Goal: Find specific page/section: Find specific page/section

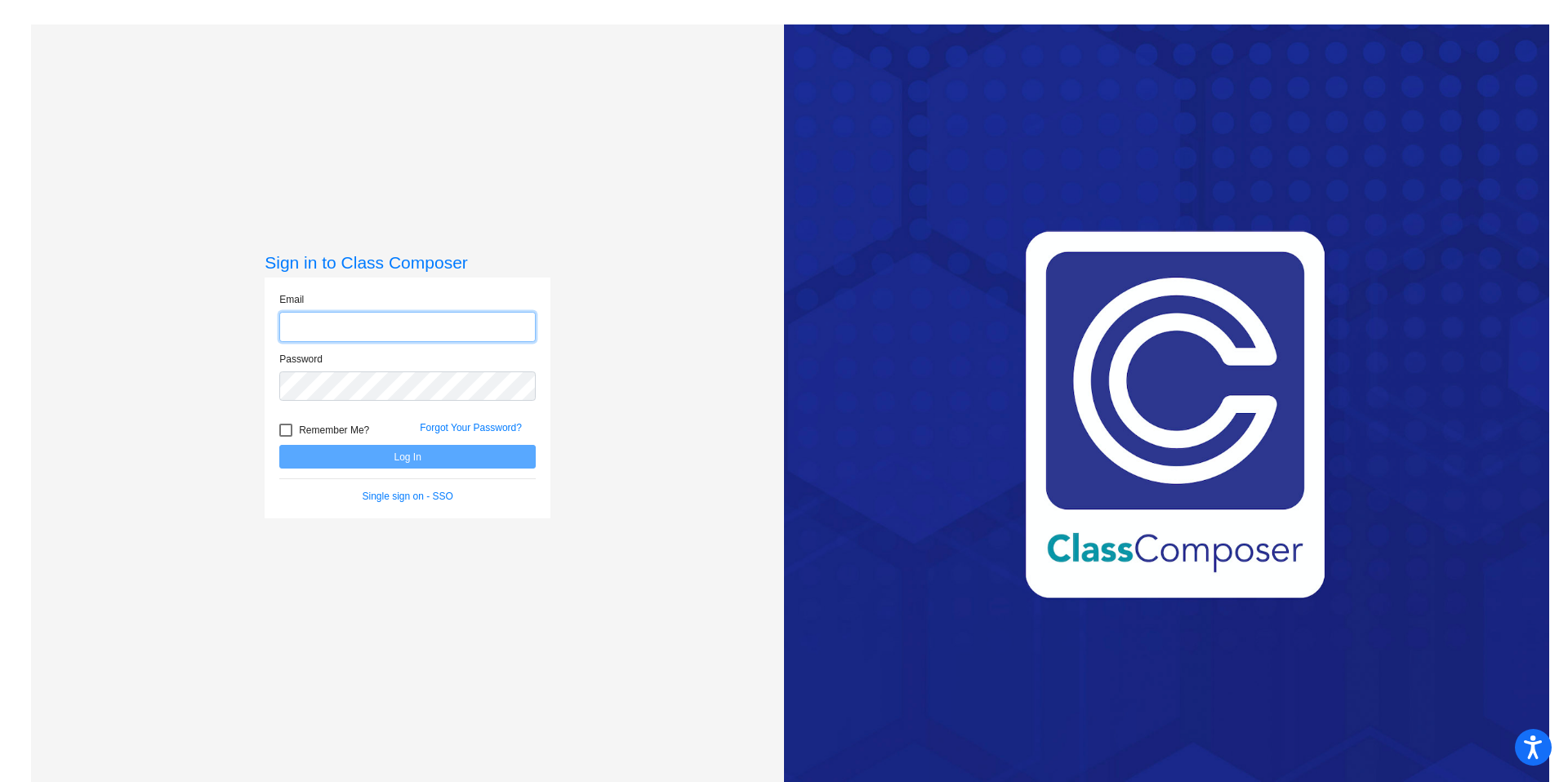
type input "[PERSON_NAME][EMAIL_ADDRESS][PERSON_NAME][DOMAIN_NAME]"
click at [287, 430] on div at bounding box center [285, 430] width 13 height 13
click at [285, 436] on input "Remember Me?" at bounding box center [285, 436] width 1 height 1
checkbox input "true"
click at [371, 456] on button "Log In" at bounding box center [408, 456] width 257 height 24
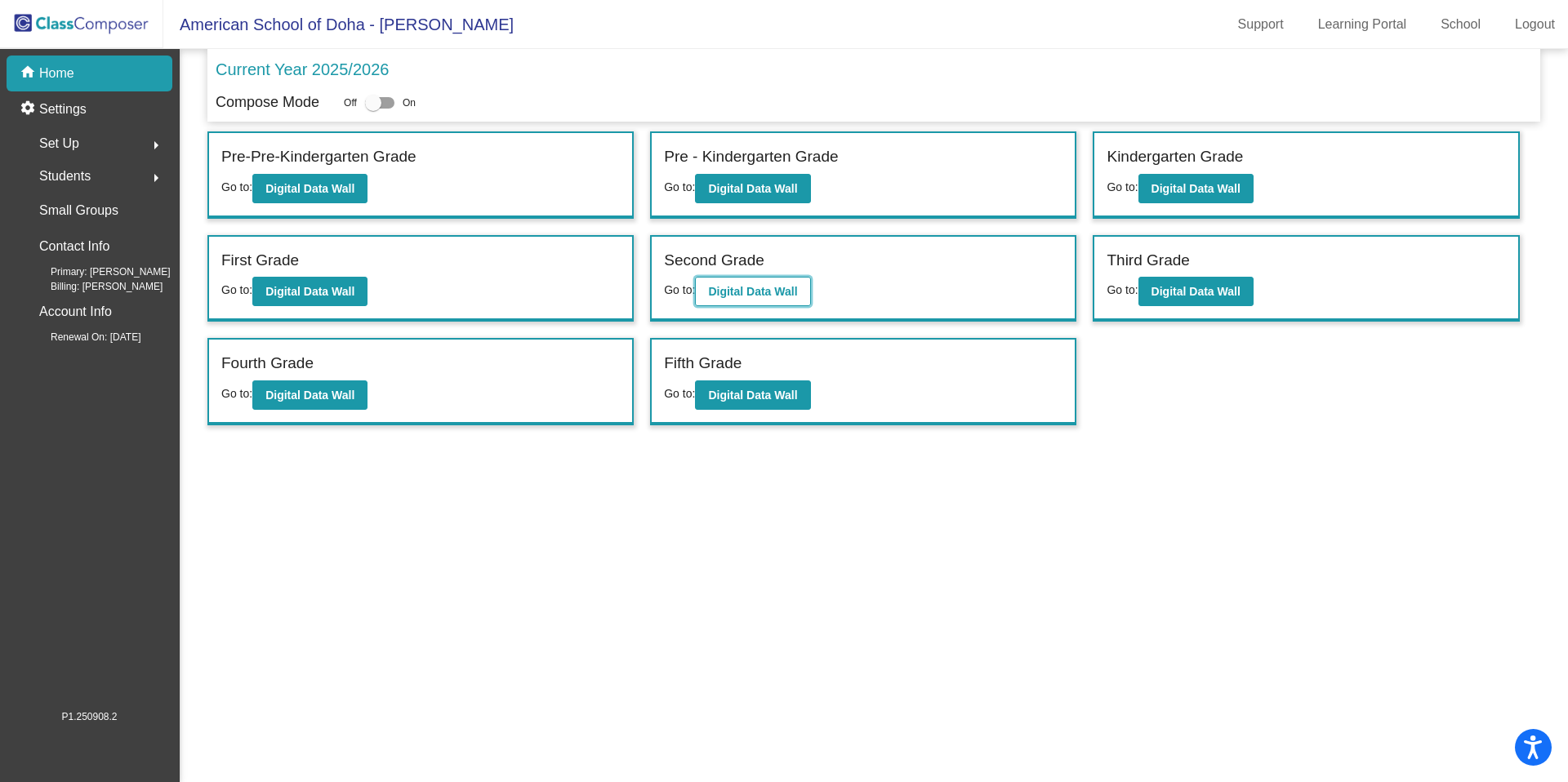
click at [766, 295] on b "Digital Data Wall" at bounding box center [753, 291] width 89 height 13
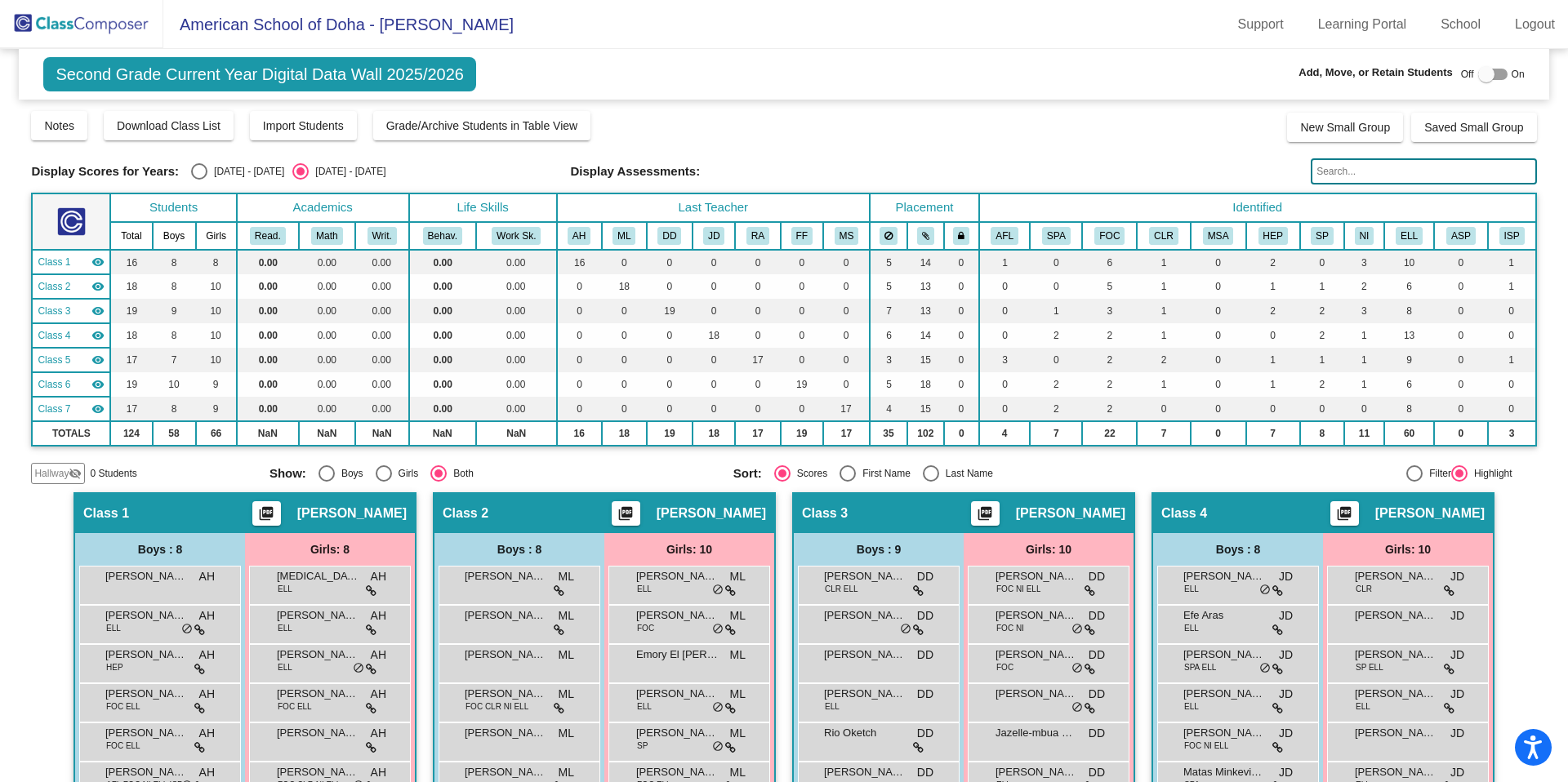
click at [117, 27] on img at bounding box center [81, 24] width 163 height 48
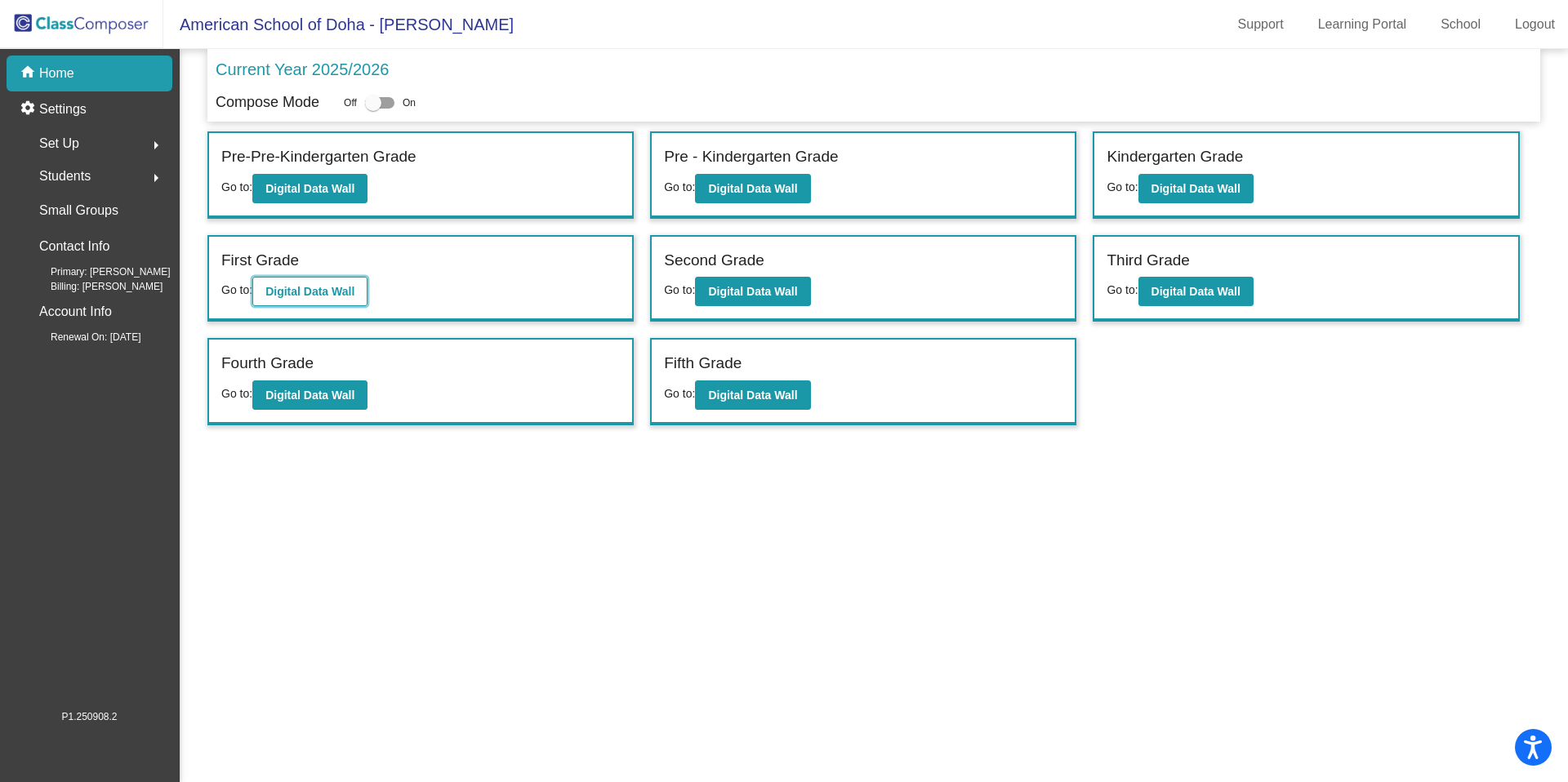
click at [340, 295] on b "Digital Data Wall" at bounding box center [310, 291] width 89 height 13
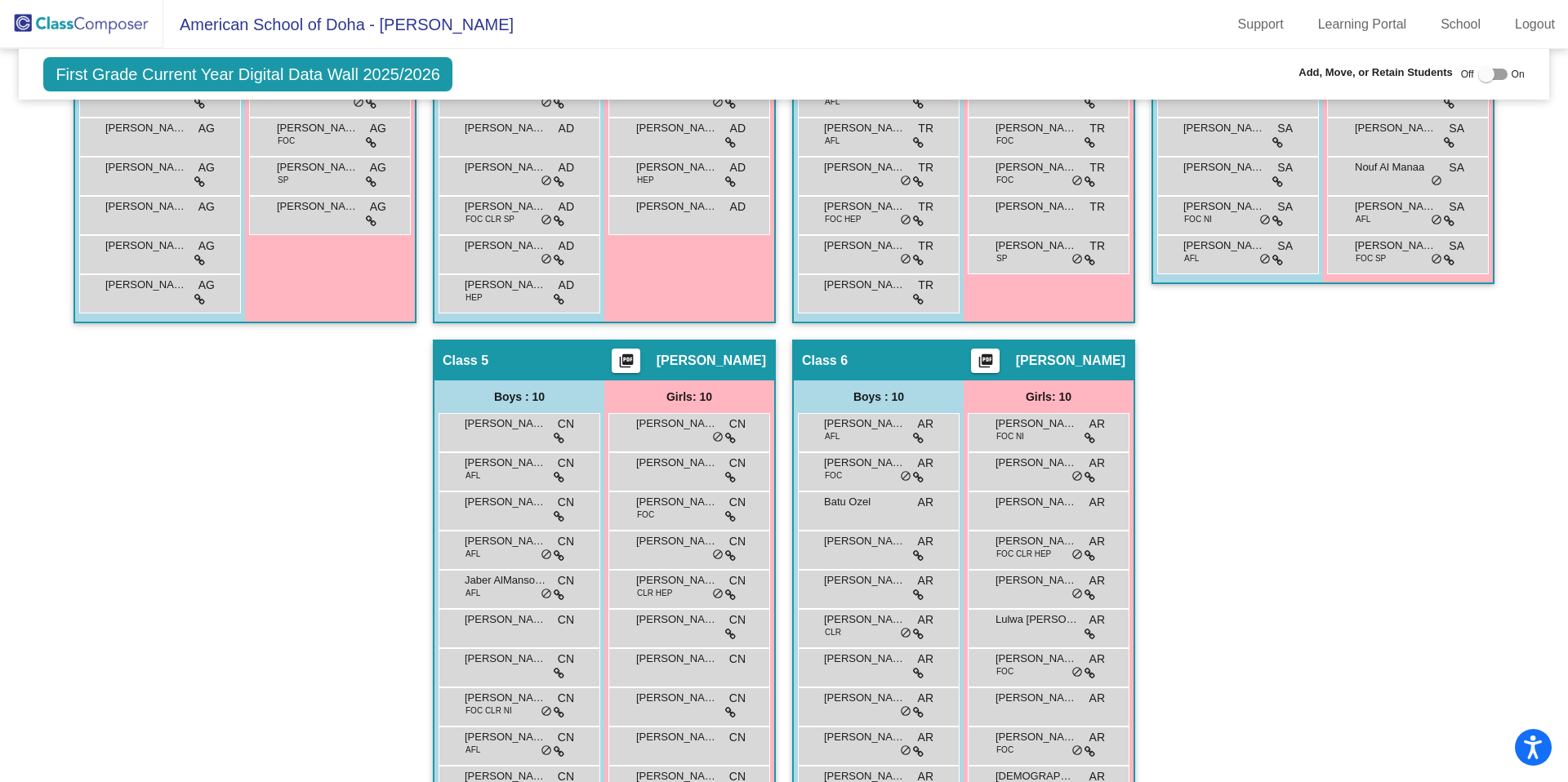
scroll to position [662, 0]
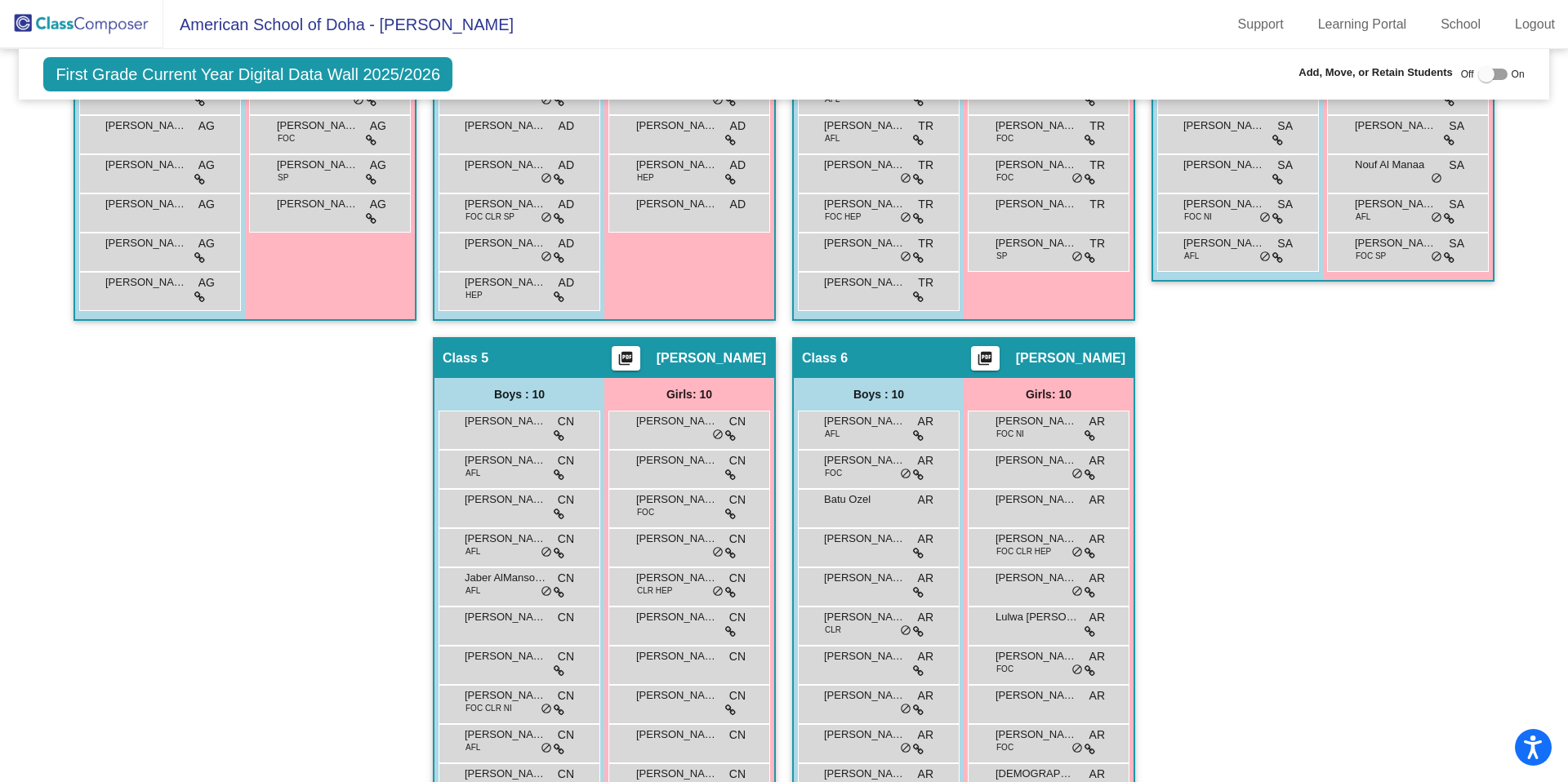
click at [105, 20] on img at bounding box center [81, 24] width 163 height 48
